Goal: Information Seeking & Learning: Learn about a topic

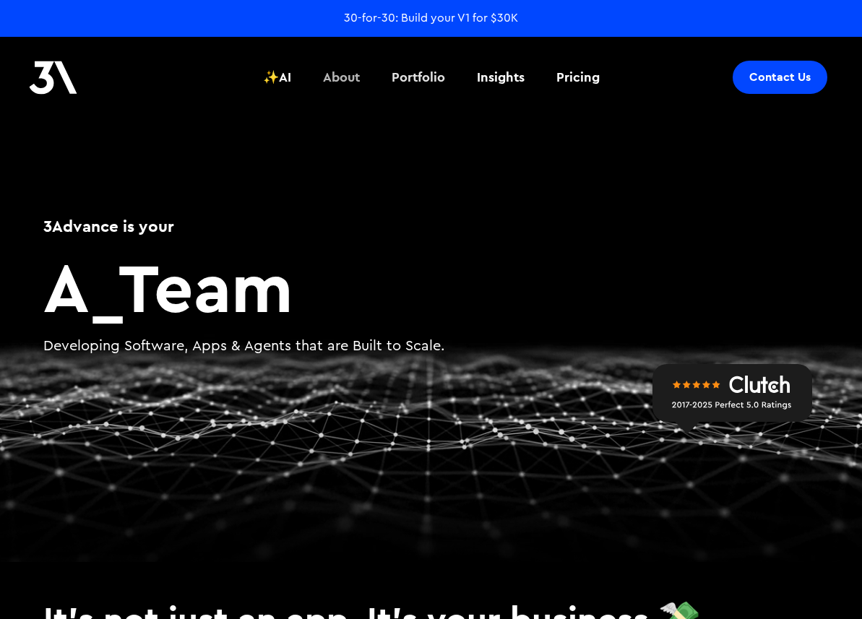
click at [332, 82] on div "About" at bounding box center [341, 77] width 37 height 19
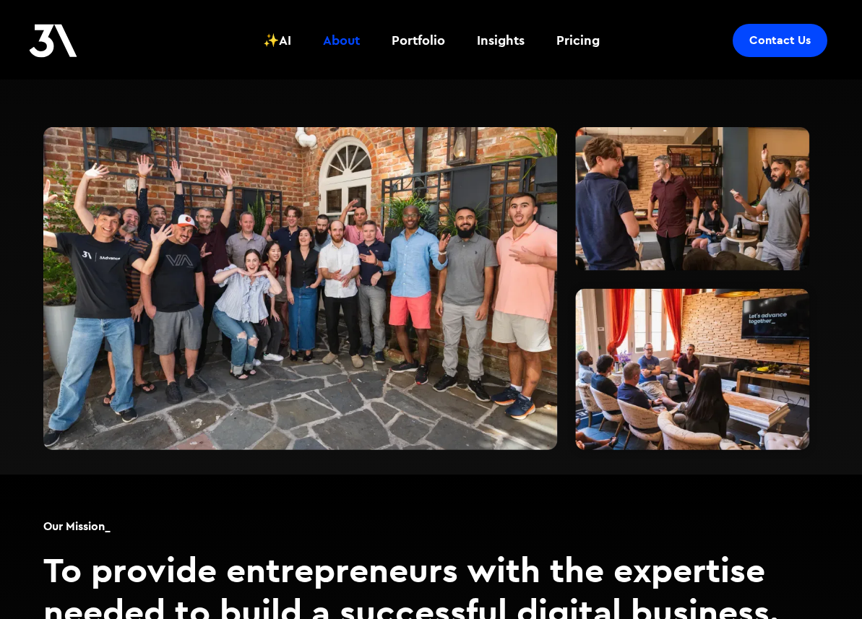
scroll to position [384, 0]
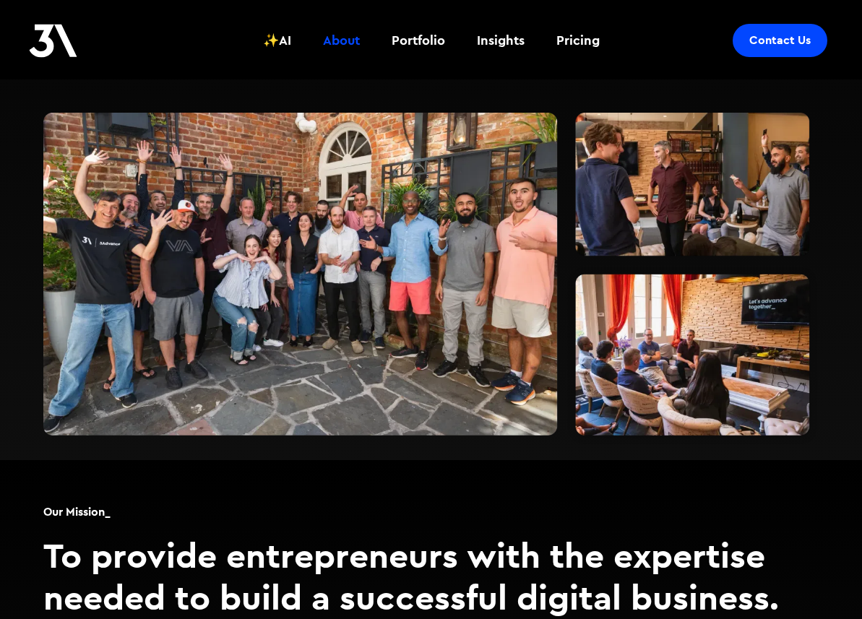
click at [658, 154] on img at bounding box center [430, 268] width 775 height 355
click at [724, 378] on img at bounding box center [430, 268] width 775 height 355
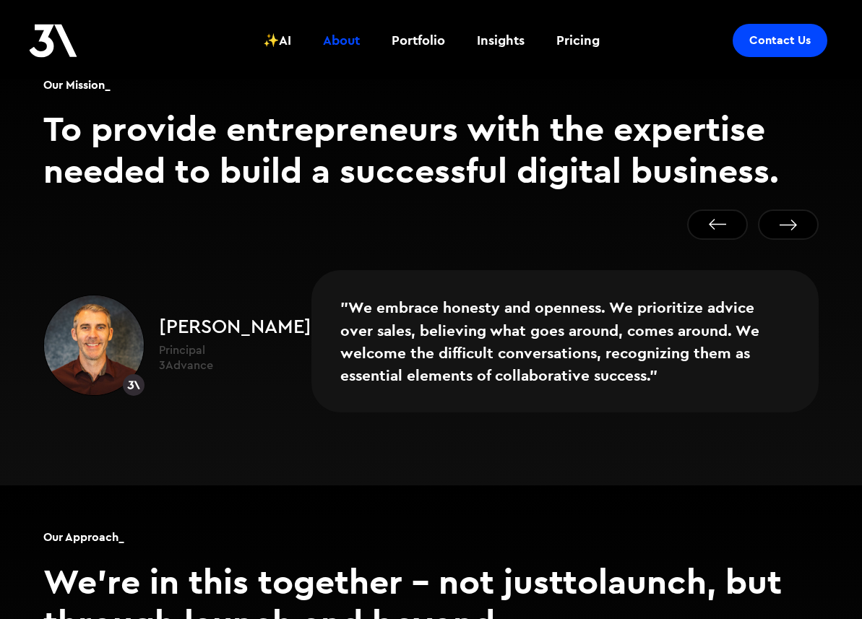
scroll to position [786, 0]
